Goal: Task Accomplishment & Management: Manage account settings

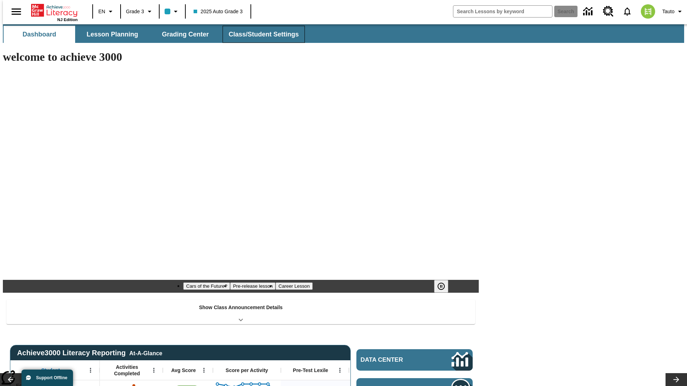
click at [260, 34] on span "Class/Student Settings" at bounding box center [264, 34] width 70 height 8
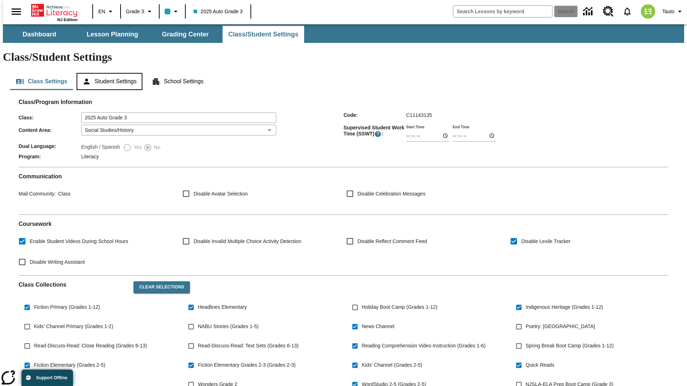
click at [108, 73] on button "Student Settings" at bounding box center [109, 81] width 65 height 17
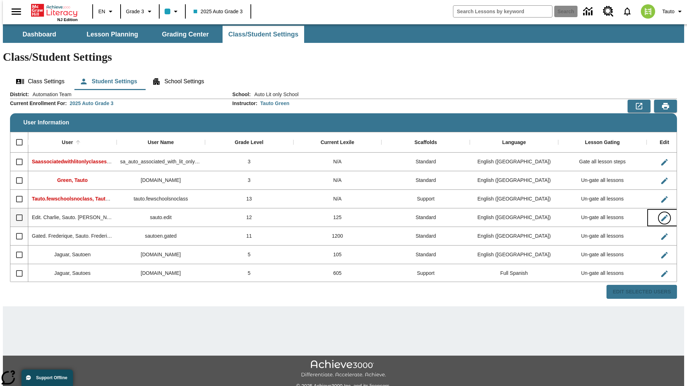
click at [661, 215] on icon "Edit User" at bounding box center [664, 218] width 6 height 6
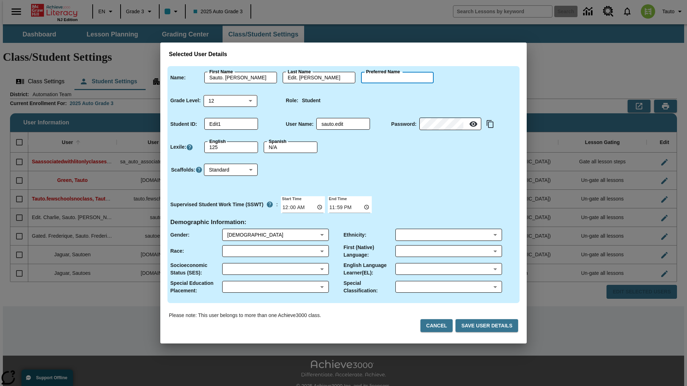
type input "[PERSON_NAME]"
click at [439, 326] on button "Cancel" at bounding box center [436, 325] width 32 height 13
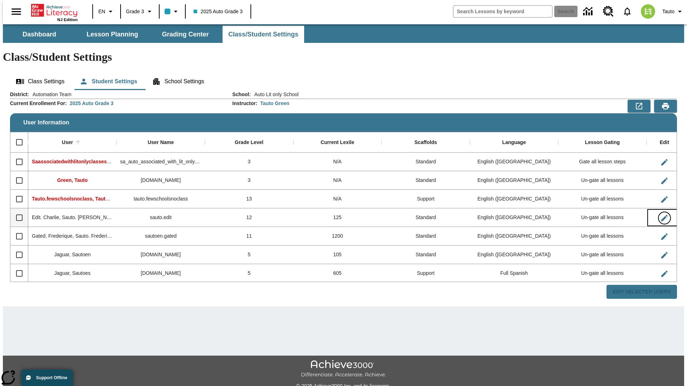
click at [661, 215] on icon "Edit User" at bounding box center [664, 218] width 6 height 6
